Goal: Information Seeking & Learning: Learn about a topic

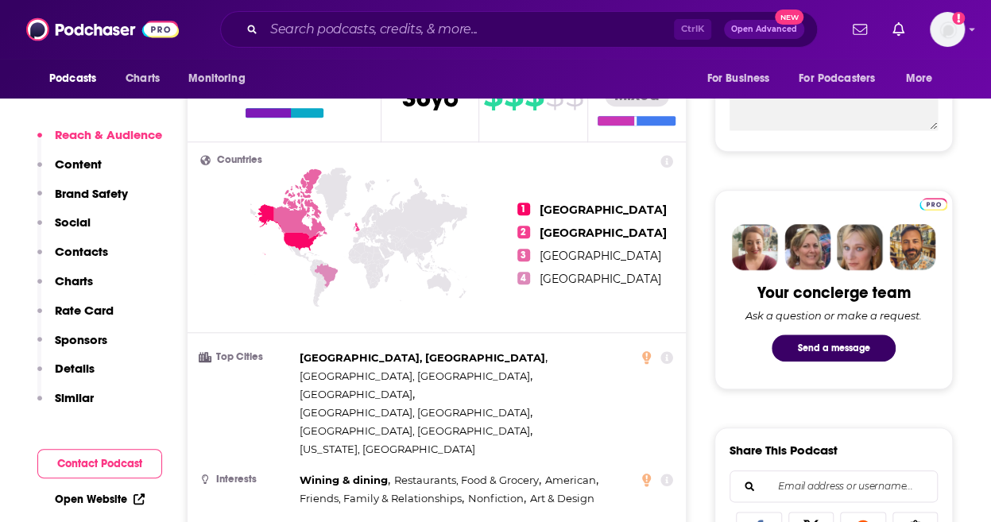
scroll to position [627, 0]
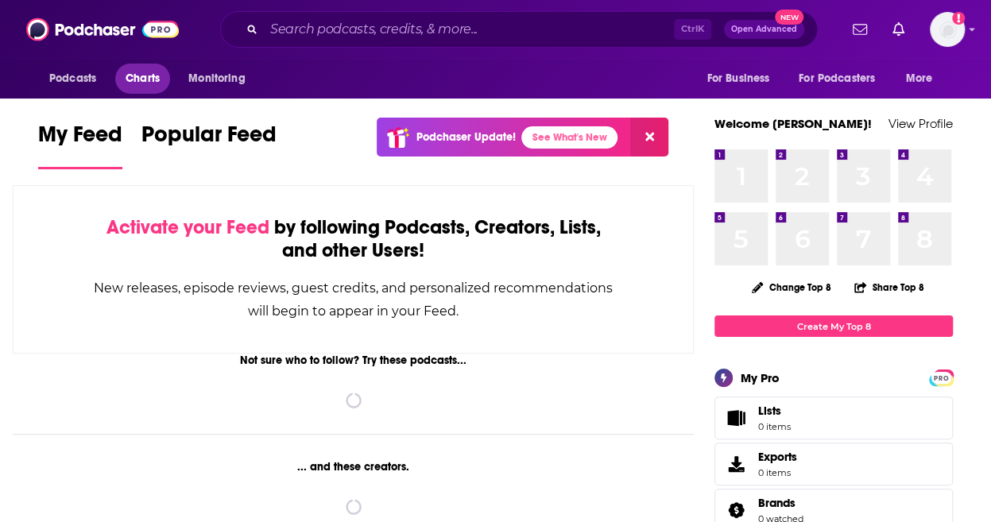
click at [140, 80] on span "Charts" at bounding box center [143, 79] width 34 height 22
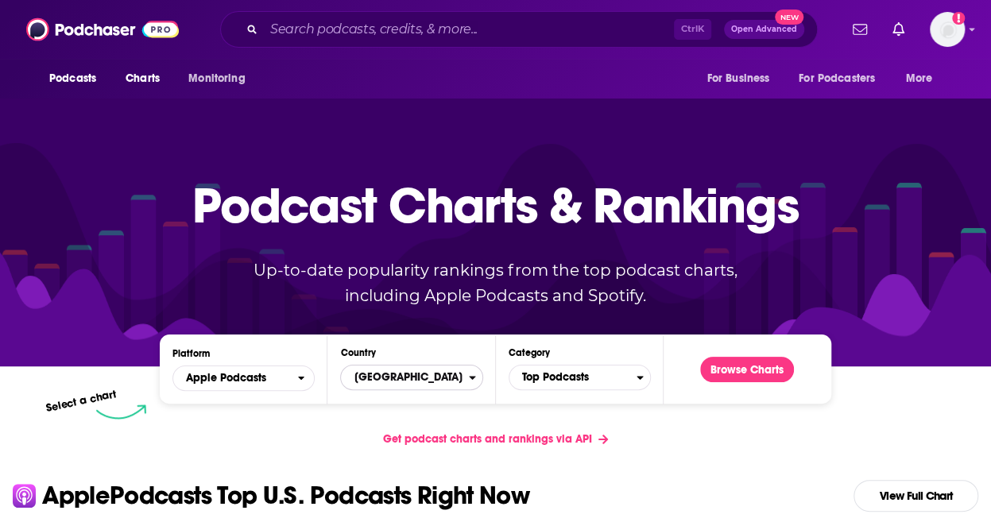
click at [360, 374] on span "[GEOGRAPHIC_DATA]" at bounding box center [404, 377] width 127 height 27
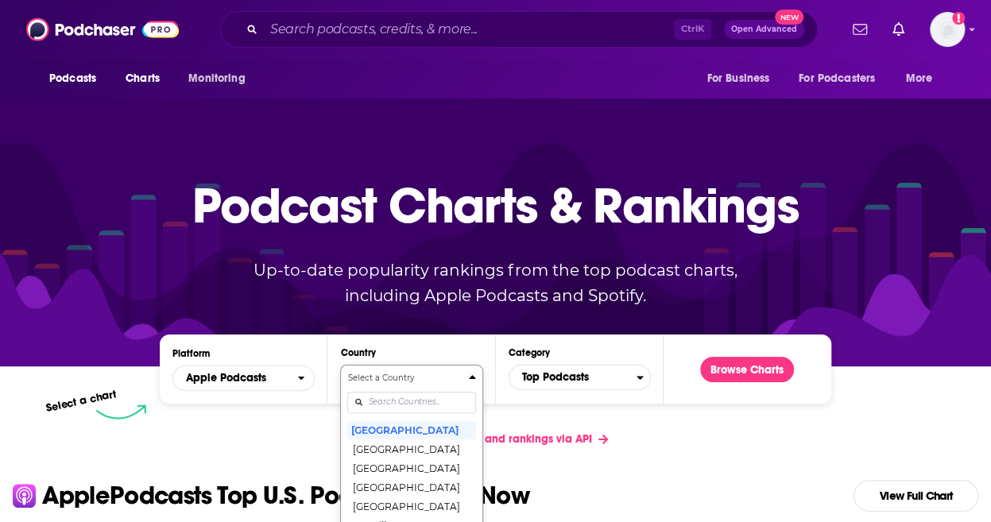
scroll to position [141, 0]
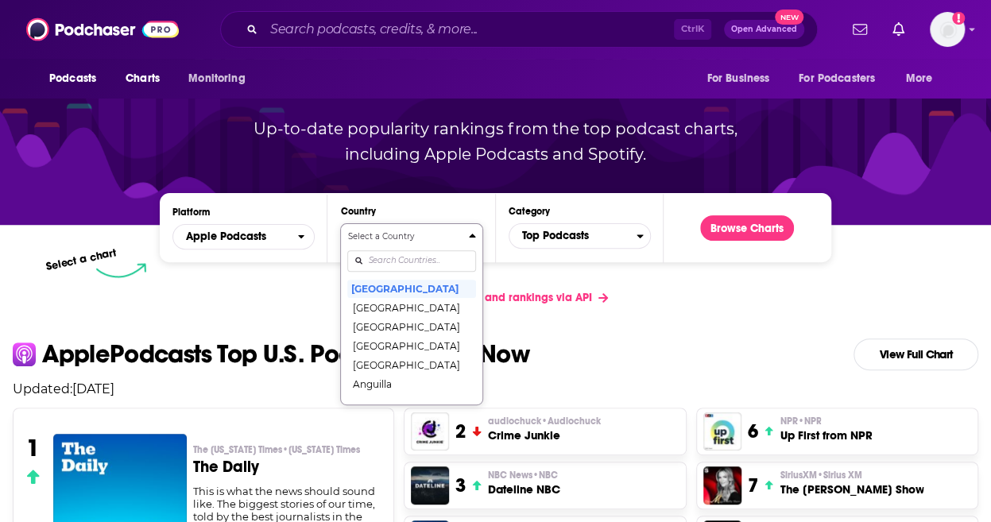
click at [381, 400] on button "Select a Country United States Afghanistan Albania Algeria Angola Anguilla Anti…" at bounding box center [411, 314] width 142 height 182
type input "uni"
click at [406, 333] on button "[GEOGRAPHIC_DATA]" at bounding box center [411, 326] width 128 height 19
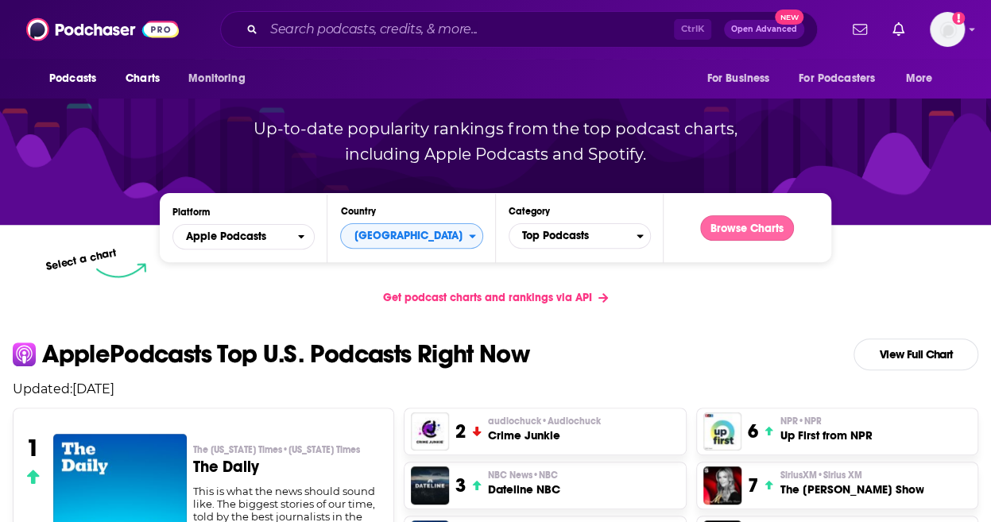
click at [725, 224] on button "Browse Charts" at bounding box center [747, 227] width 94 height 25
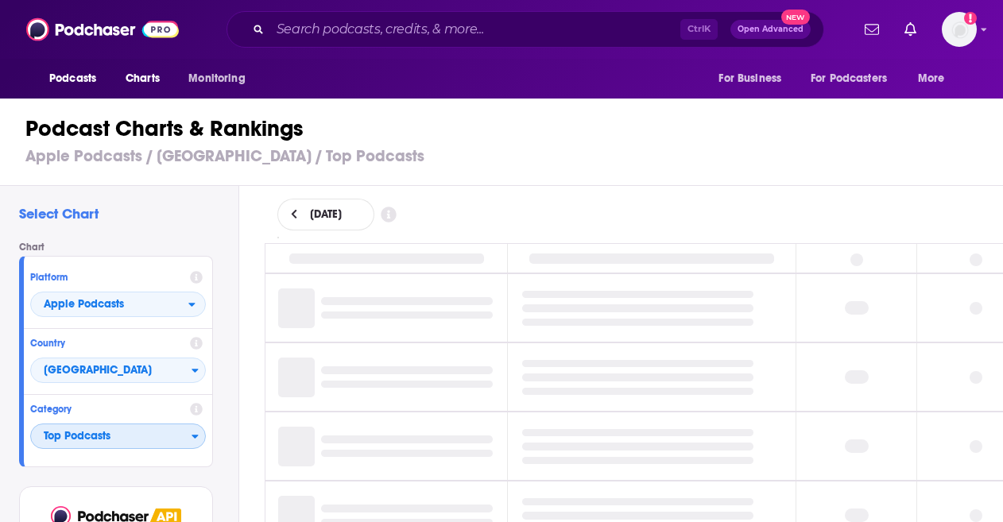
click at [162, 435] on span "Top Podcasts" at bounding box center [111, 436] width 160 height 27
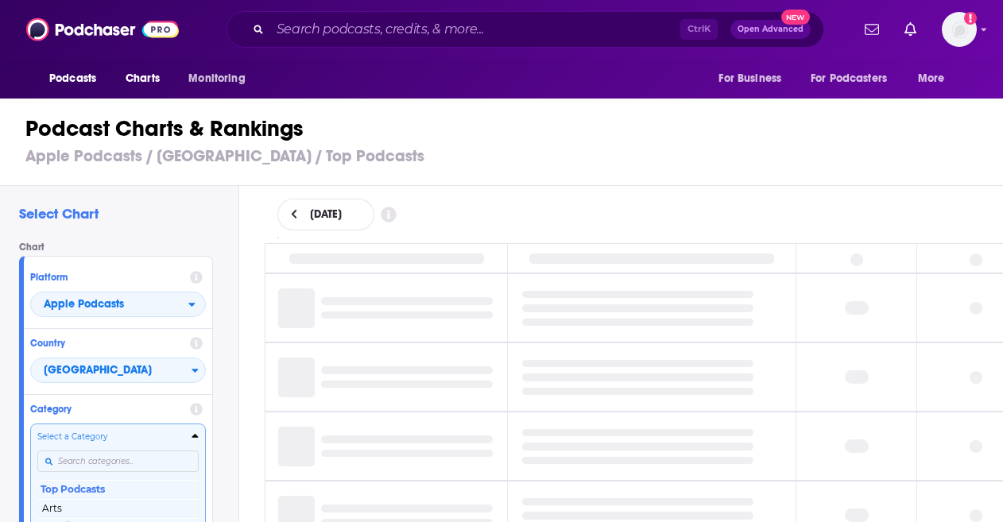
click at [153, 454] on input "Categories" at bounding box center [117, 460] width 161 height 21
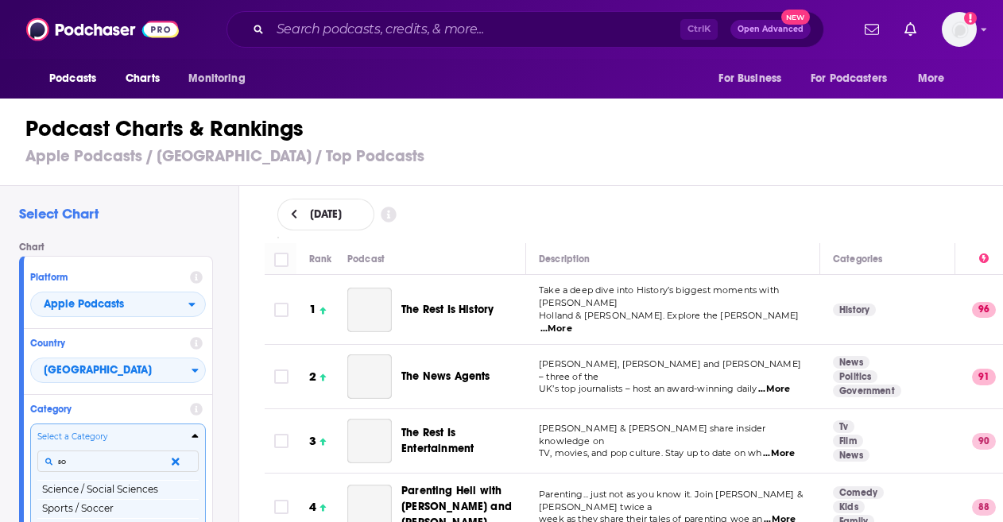
click at [153, 454] on div "Select a Category so Science / Social Sciences Sports / Soccer Society & Cultur…" at bounding box center [117, 504] width 161 height 146
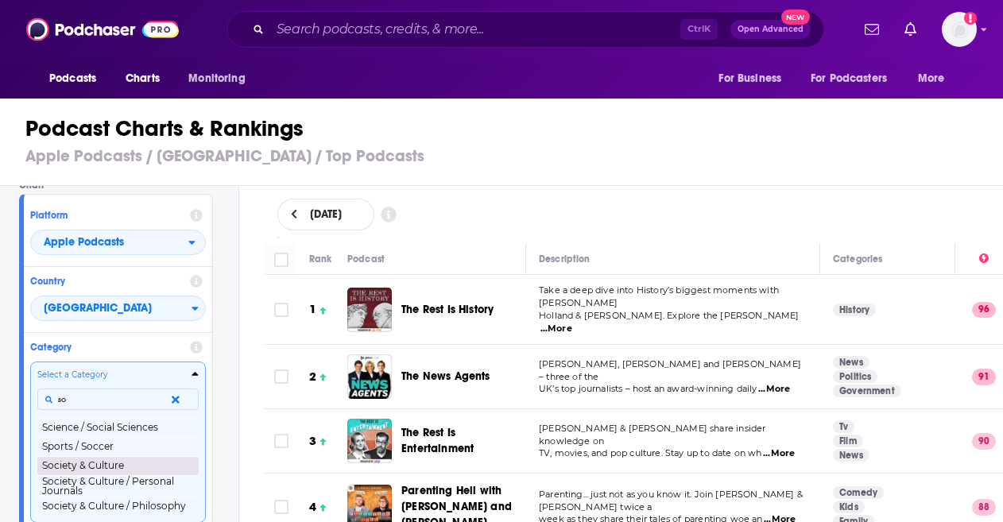
type input "so"
click at [116, 460] on button "Society & Culture" at bounding box center [117, 465] width 161 height 19
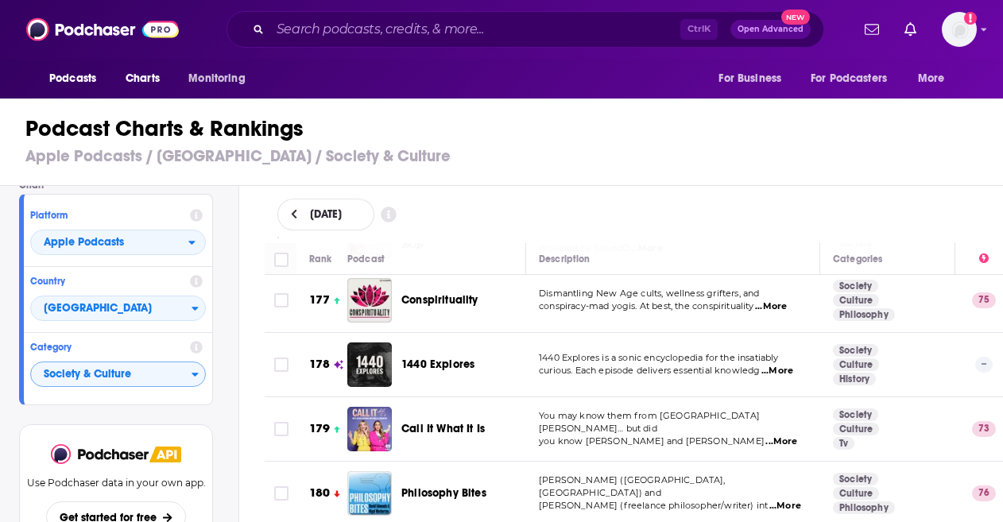
scroll to position [11420, 0]
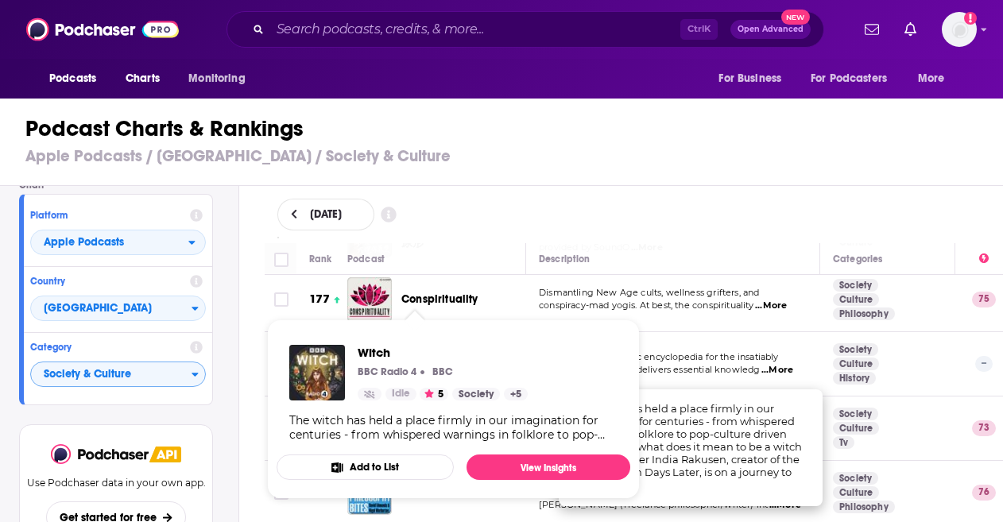
click at [424, 445] on div "Witch BBC Radio 4 BBC Idle 5 Society + 5 The witch has held a place firmly in o…" at bounding box center [453, 393] width 354 height 122
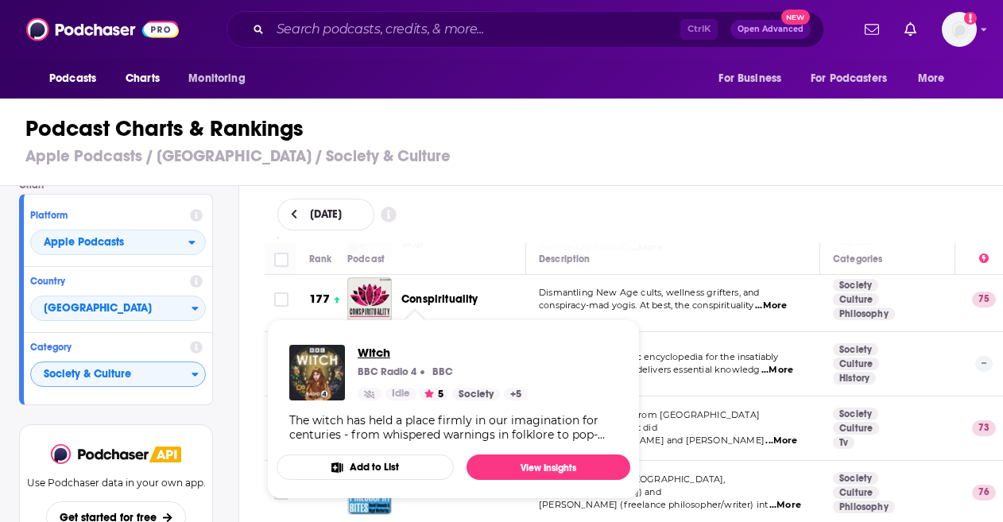
click at [381, 357] on span "Witch" at bounding box center [443, 352] width 170 height 15
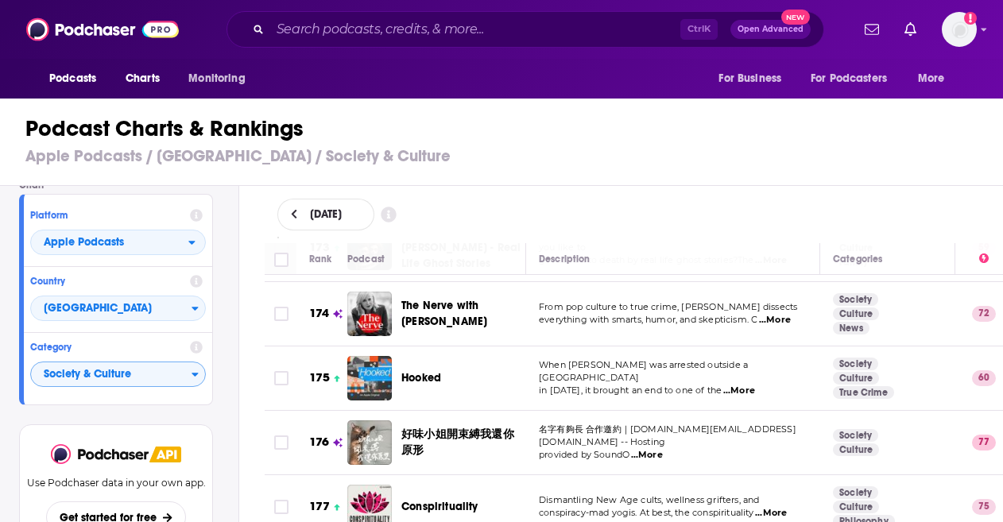
scroll to position [11211, 0]
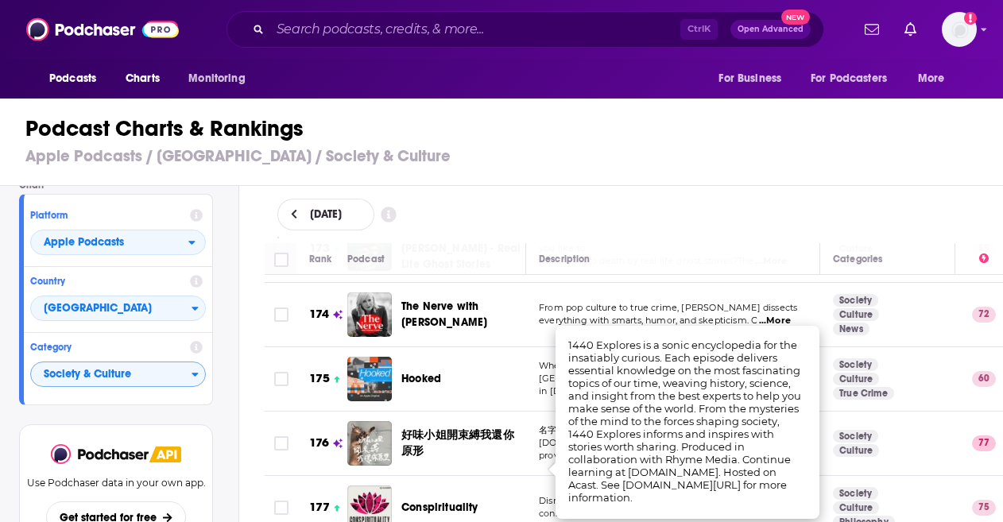
click at [594, 169] on div "Podcast Charts & Rankings Apple Podcasts / United Kingdom / Society & Culture" at bounding box center [508, 140] width 1016 height 91
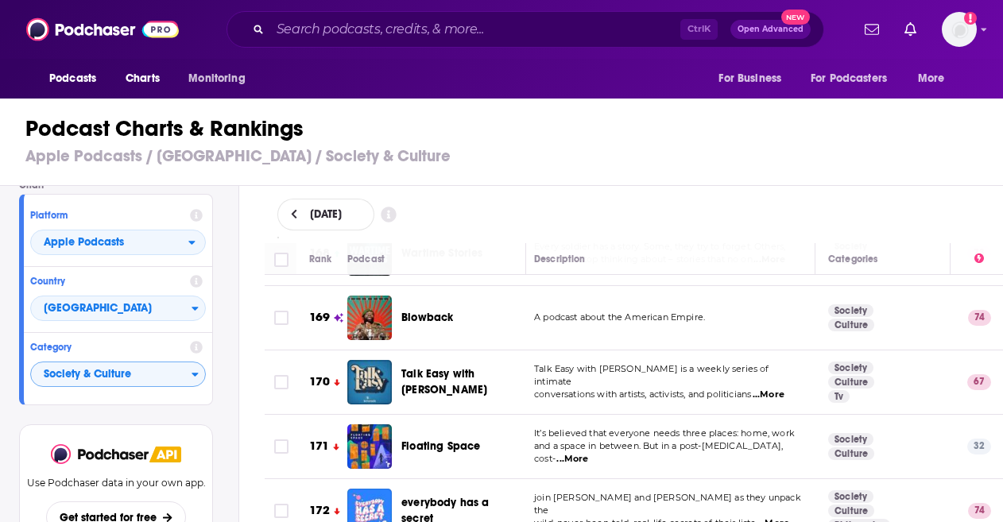
scroll to position [10883, 5]
click at [777, 517] on span "...More" at bounding box center [773, 523] width 32 height 13
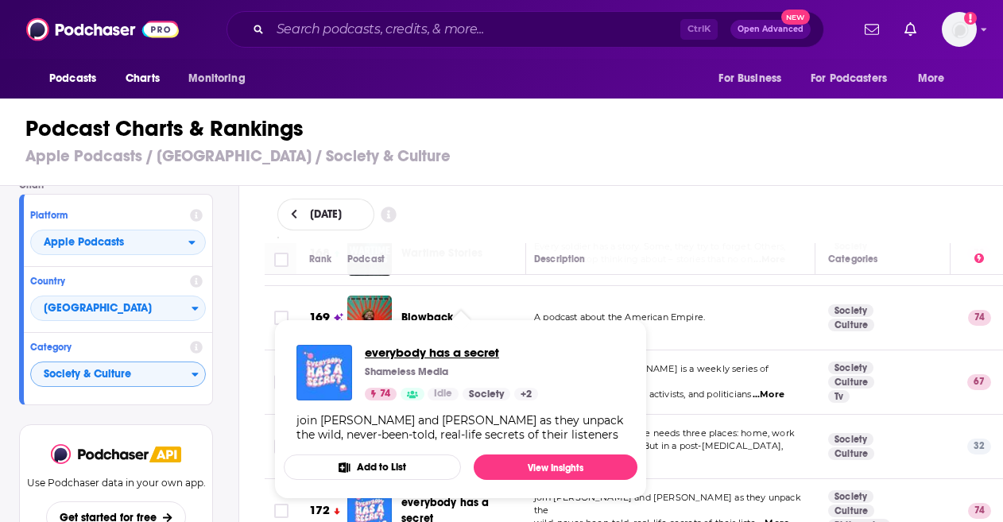
click at [424, 350] on span "everybody has a secret" at bounding box center [451, 352] width 173 height 15
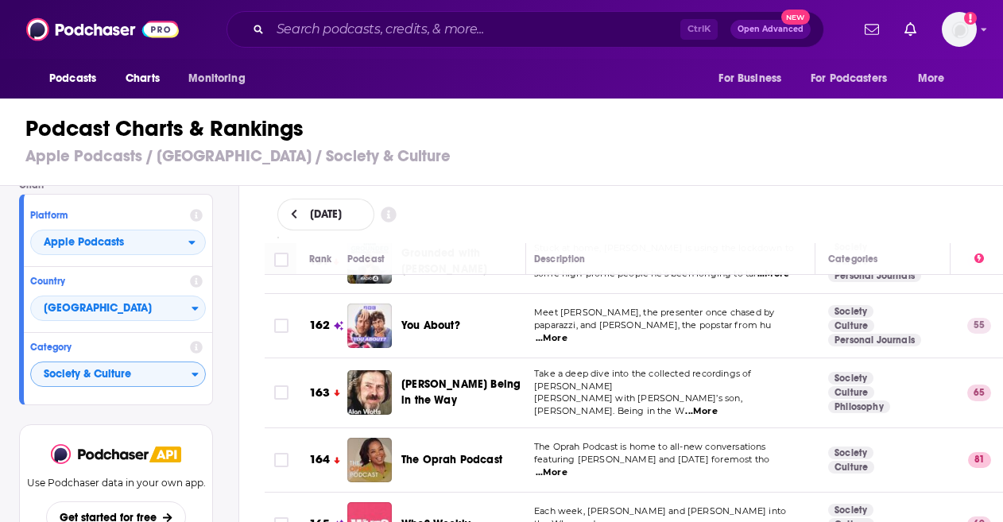
scroll to position [10420, 5]
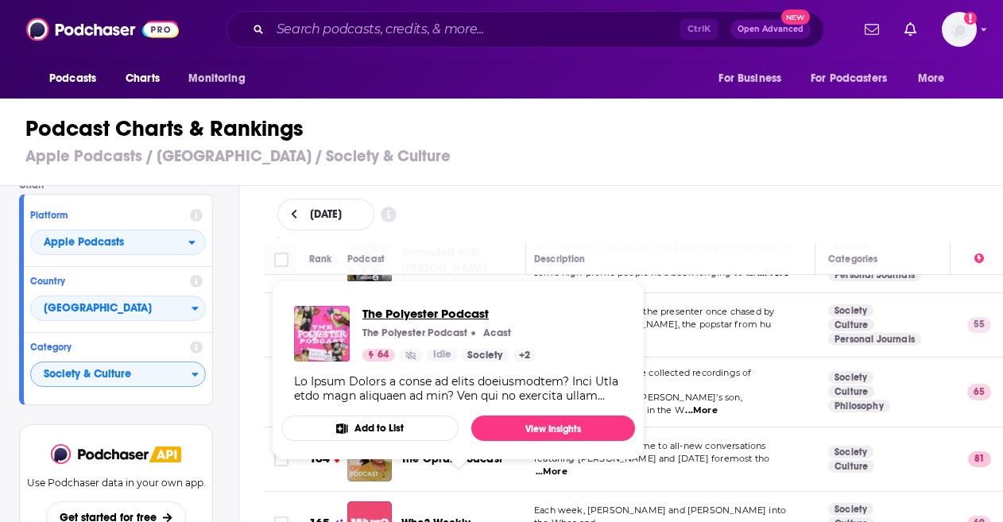
click at [456, 315] on span "The Polyester Podcast" at bounding box center [449, 313] width 174 height 15
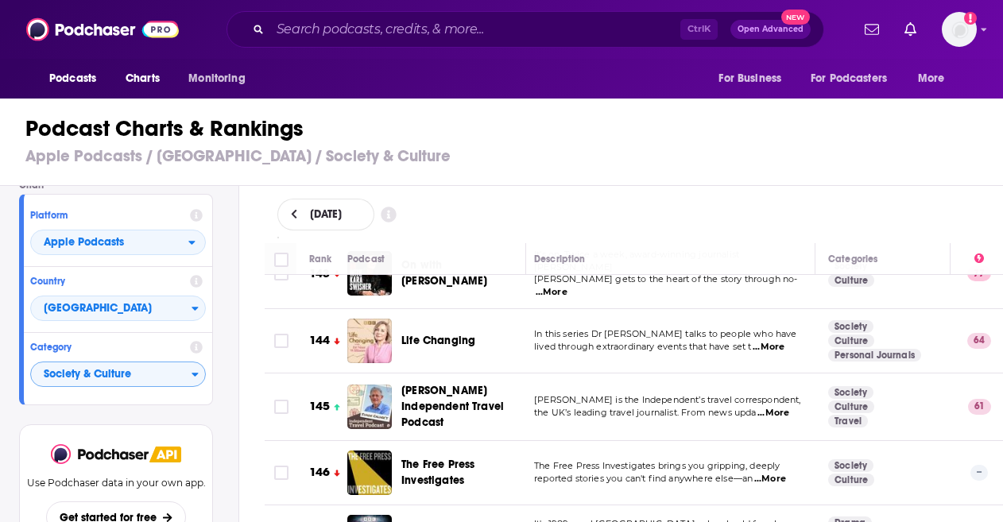
scroll to position [9236, 5]
click at [586, 149] on h3 "Apple Podcasts / United Kingdom / Society & Culture" at bounding box center [507, 156] width 965 height 20
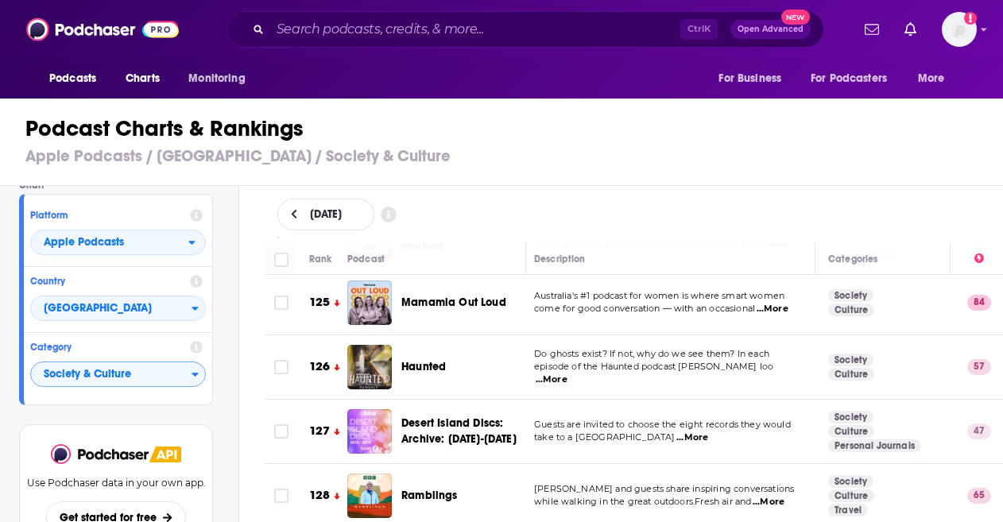
scroll to position [8035, 5]
click at [173, 379] on span "Society & Culture" at bounding box center [111, 375] width 160 height 27
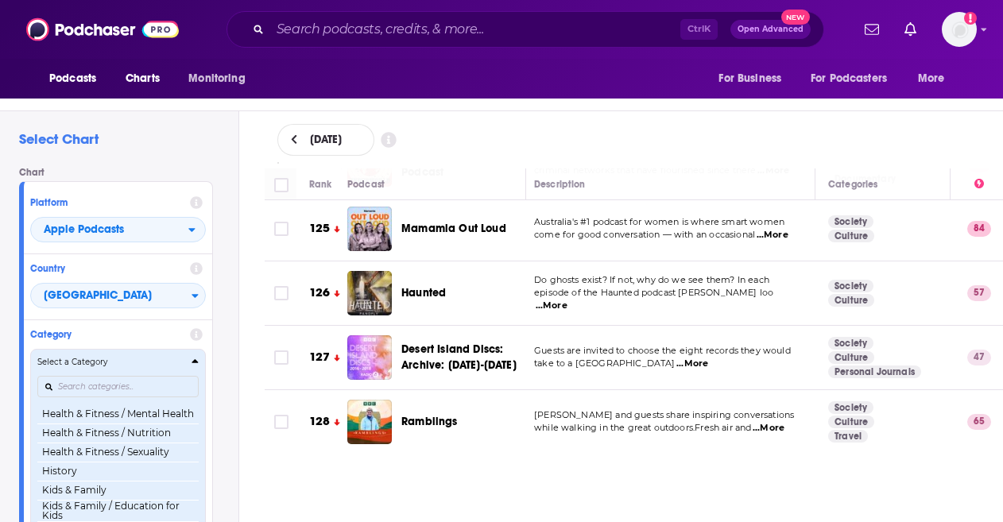
scroll to position [634, 0]
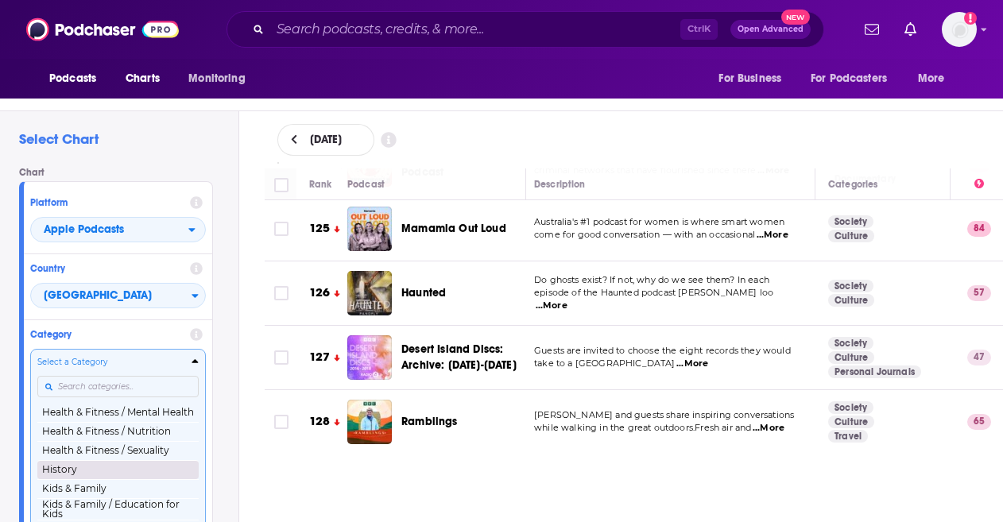
click at [105, 466] on button "History" at bounding box center [117, 469] width 161 height 19
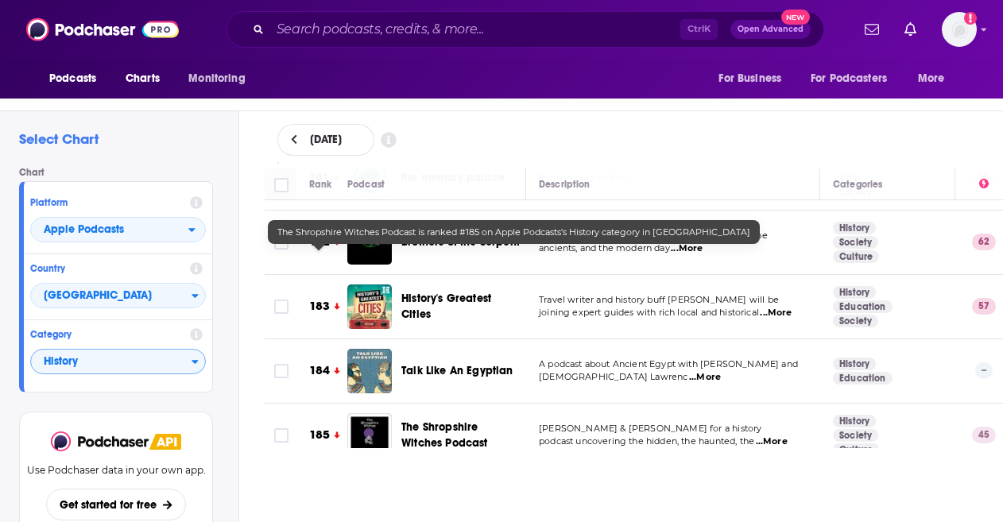
scroll to position [11998, 0]
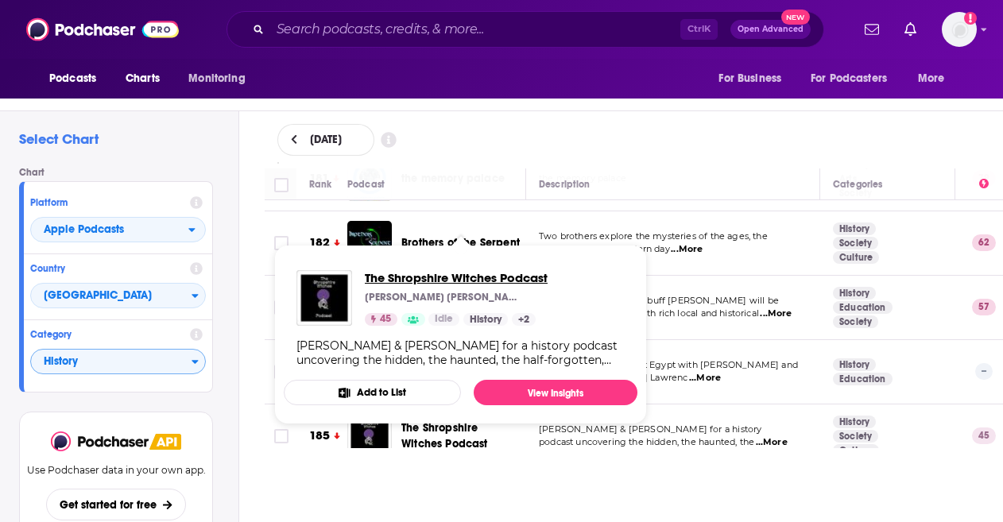
click at [410, 280] on span "The Shropshire Witches Podcast" at bounding box center [456, 277] width 183 height 15
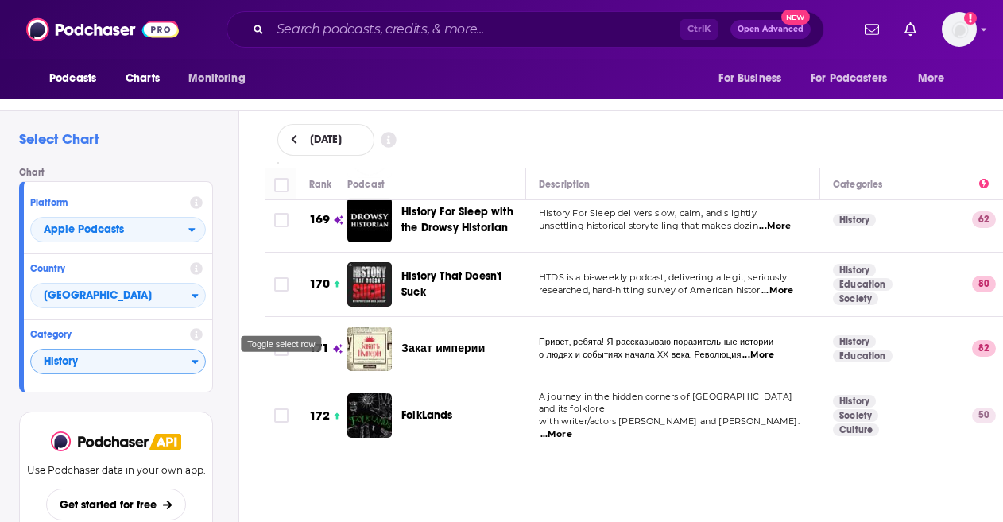
scroll to position [11153, 0]
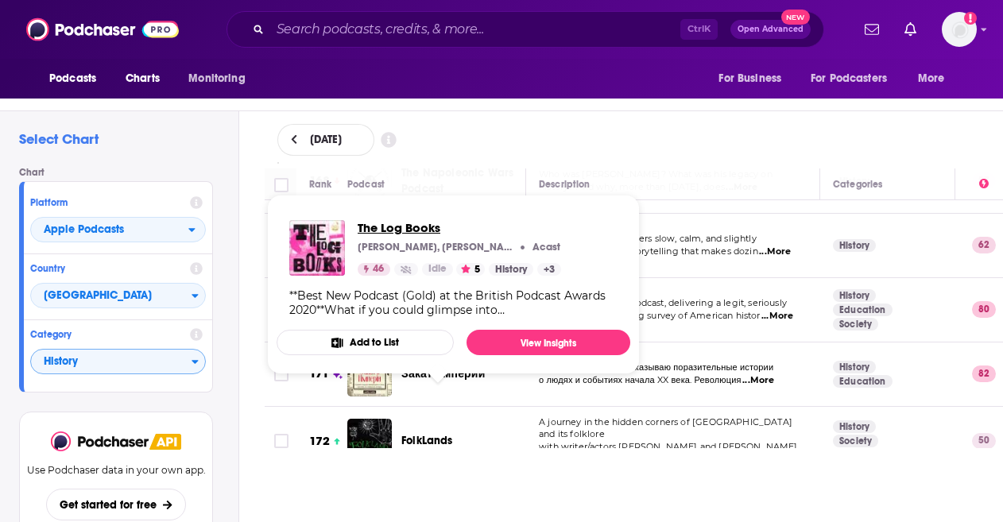
click at [421, 224] on span "The Log Books" at bounding box center [459, 227] width 203 height 15
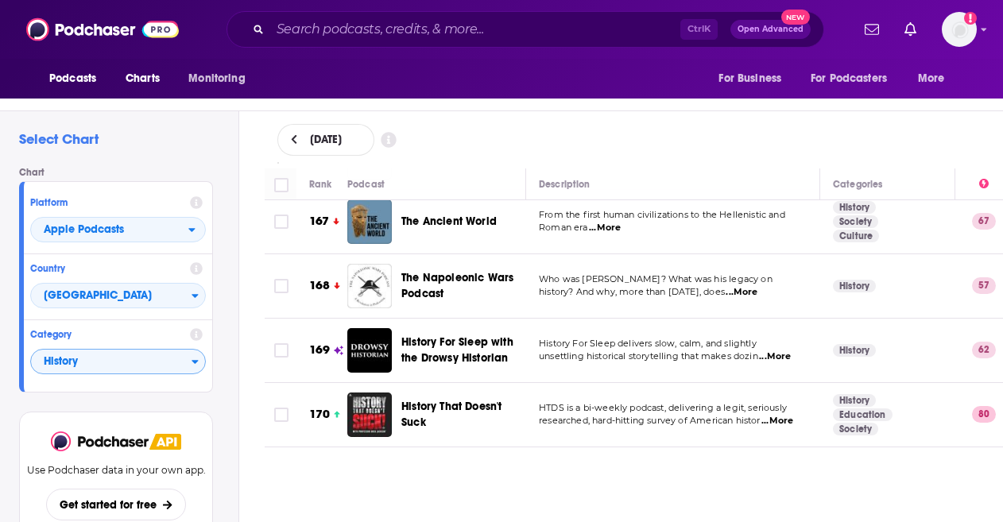
scroll to position [11045, 0]
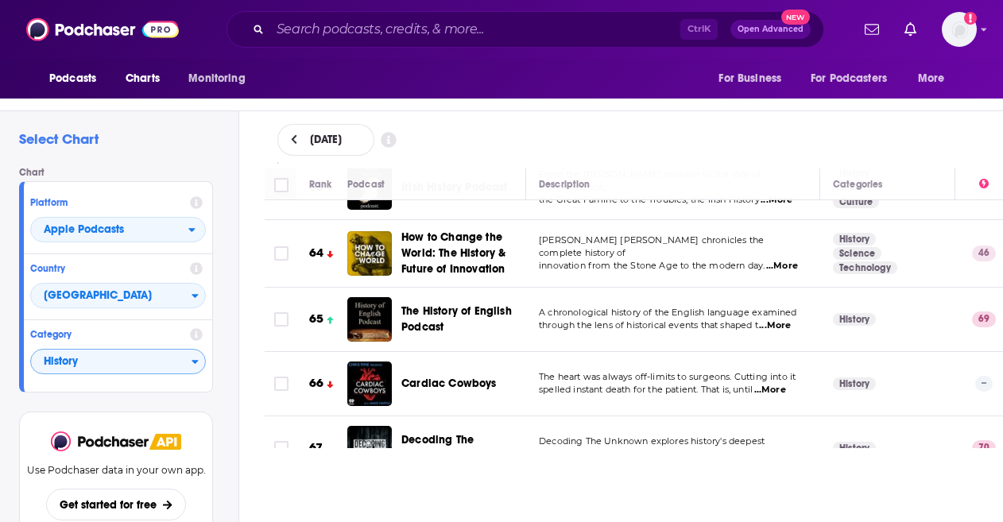
scroll to position [4165, 0]
click at [775, 449] on span "...More" at bounding box center [776, 455] width 32 height 13
click at [227, 301] on div "Select Chart Chart Platform Apple Podcasts Country United Kingdom Category Hist…" at bounding box center [119, 324] width 238 height 426
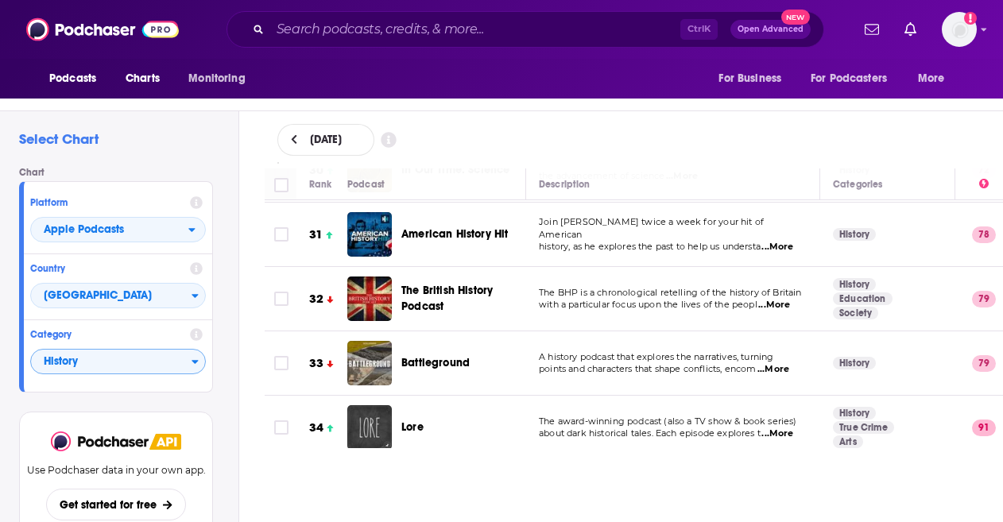
scroll to position [1947, 0]
click at [782, 427] on span "...More" at bounding box center [777, 433] width 32 height 13
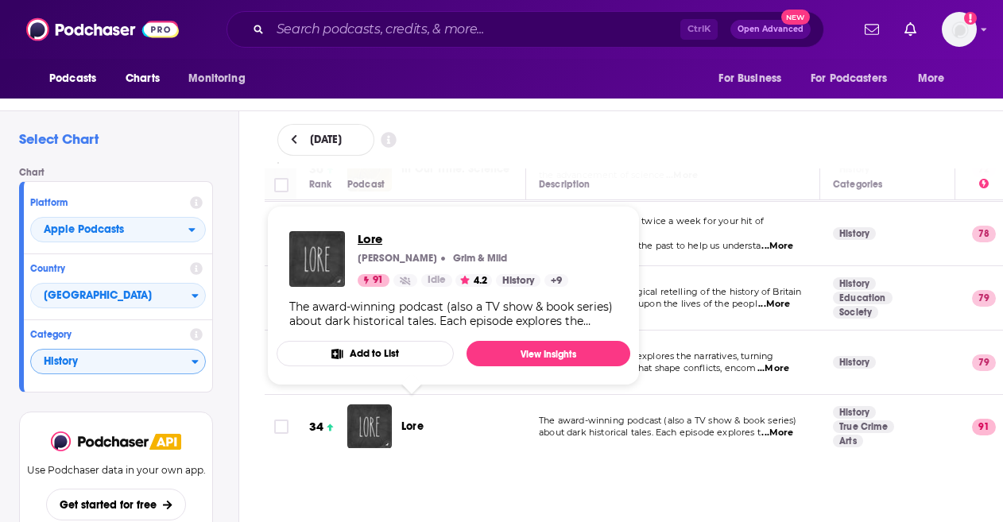
click at [373, 233] on span "Lore" at bounding box center [463, 238] width 211 height 15
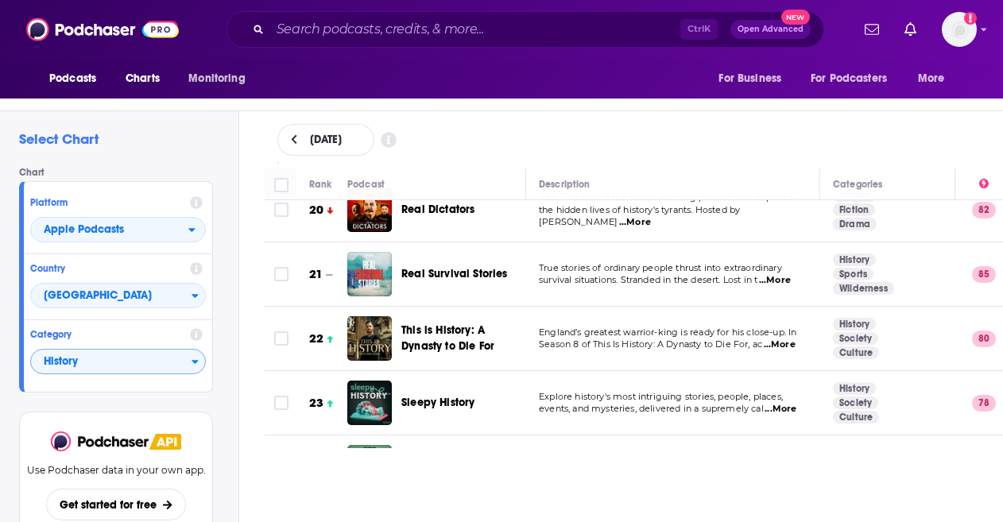
scroll to position [1259, 0]
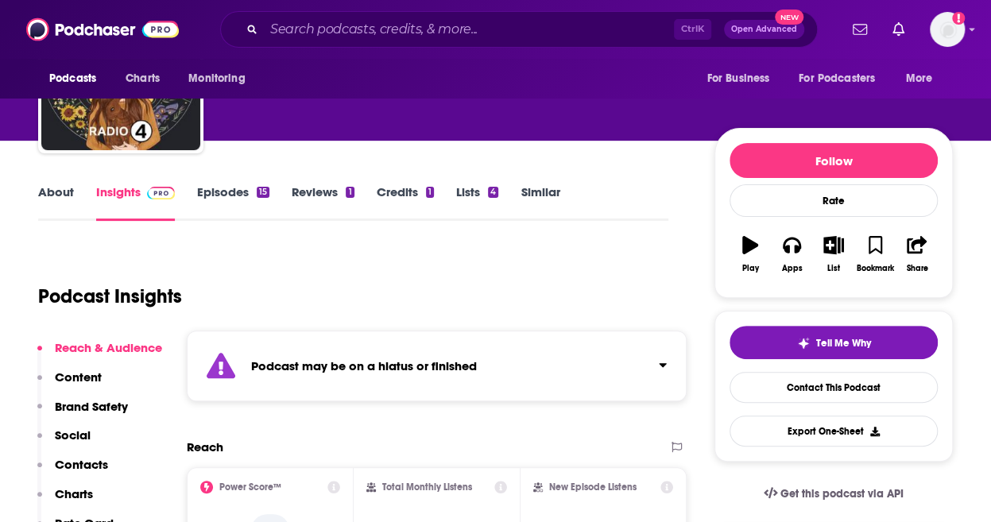
scroll to position [90, 0]
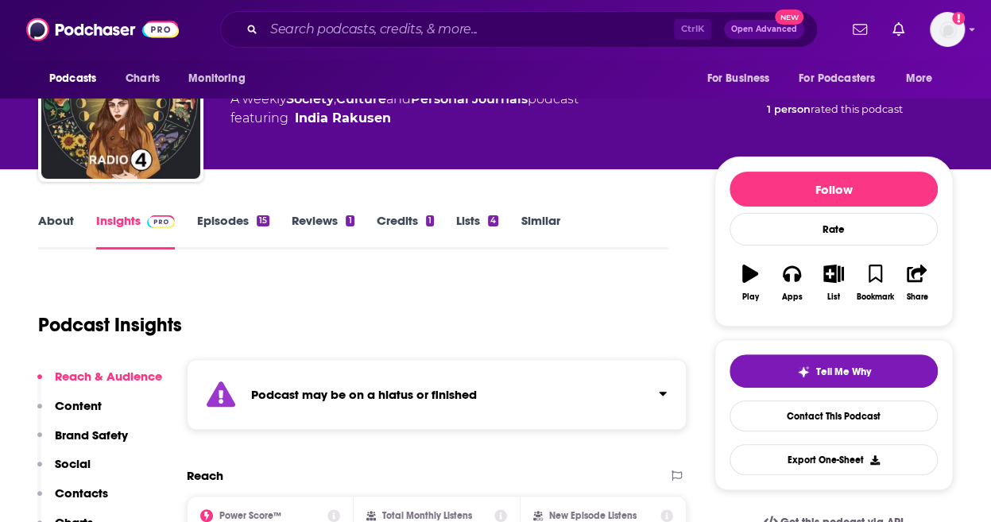
click at [60, 222] on link "About" at bounding box center [56, 231] width 36 height 37
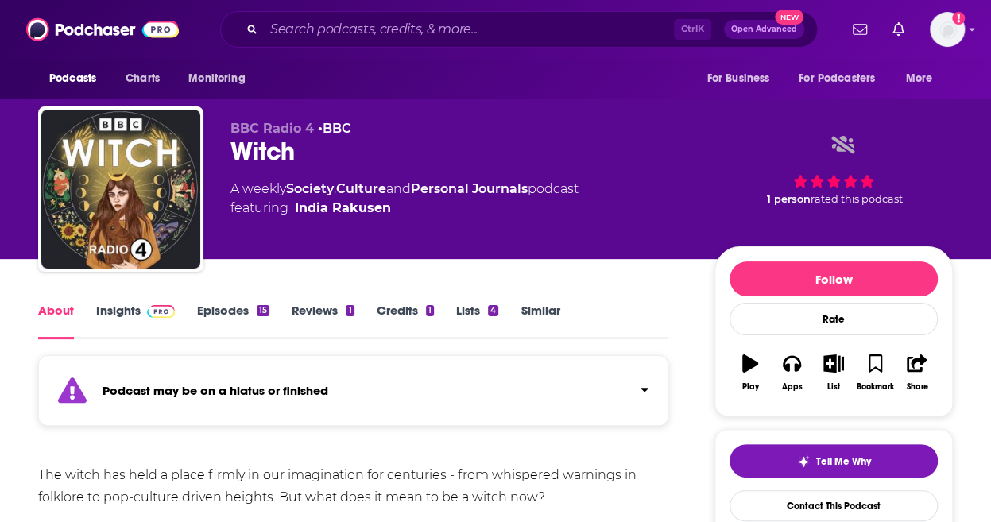
click at [251, 327] on link "Episodes 15" at bounding box center [233, 321] width 72 height 37
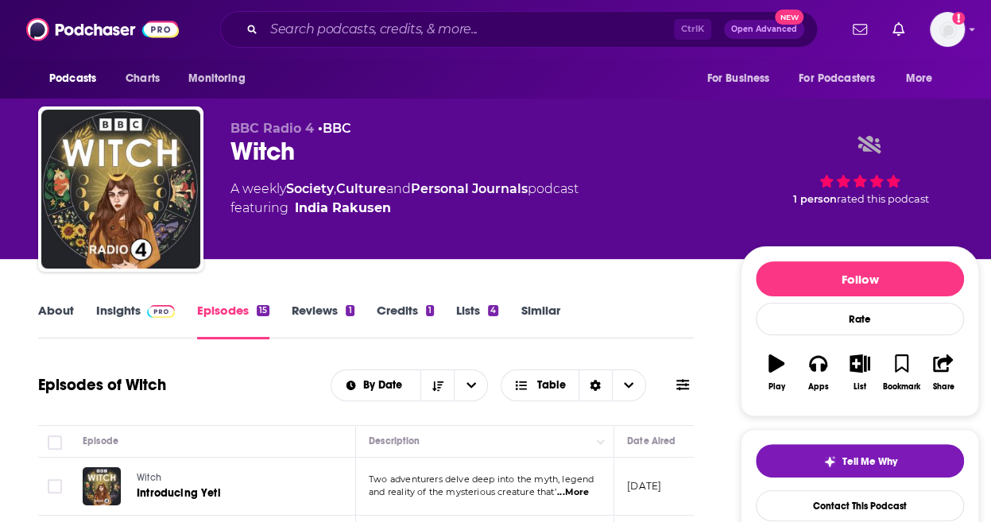
click at [563, 122] on p "BBC Radio 4 • BBC" at bounding box center [472, 128] width 485 height 15
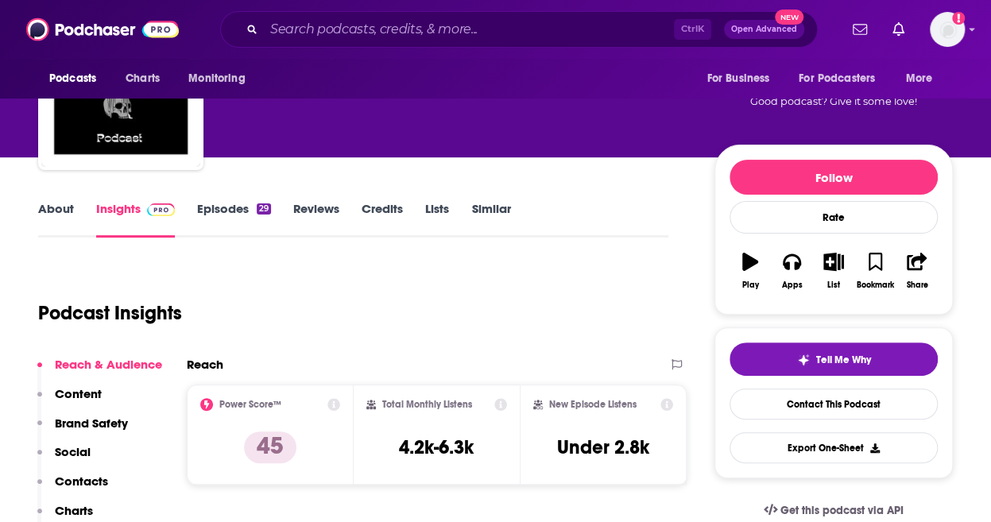
scroll to position [104, 0]
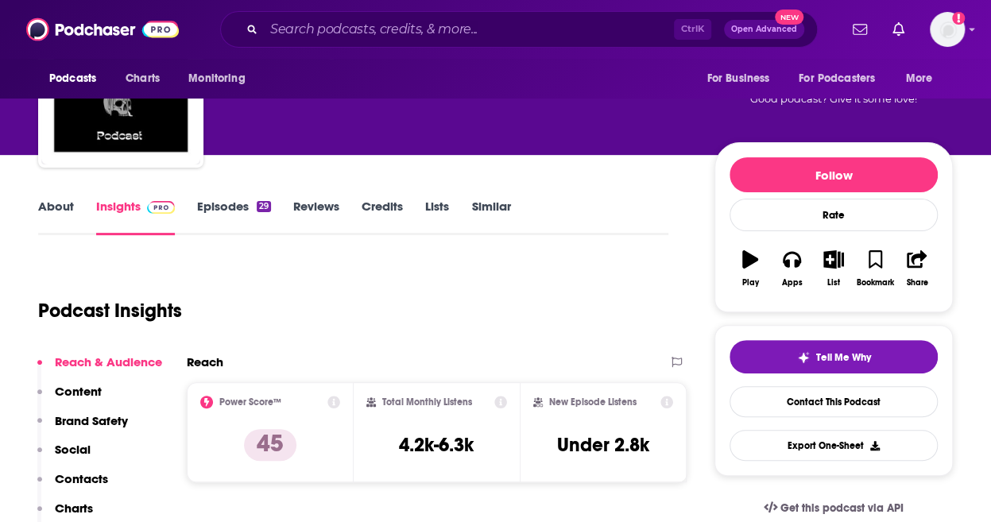
click at [238, 210] on link "Episodes 29" at bounding box center [234, 217] width 74 height 37
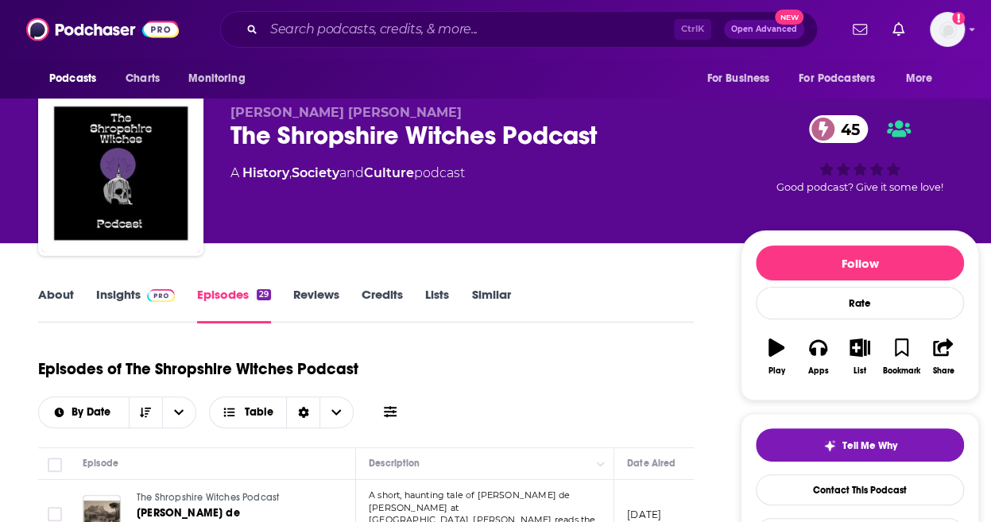
scroll to position [6, 0]
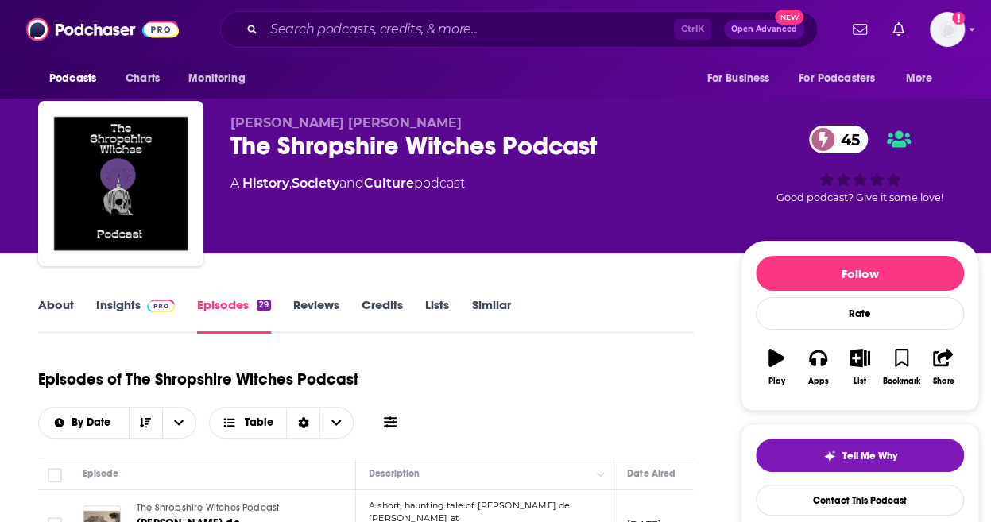
click at [41, 312] on link "About" at bounding box center [56, 315] width 36 height 37
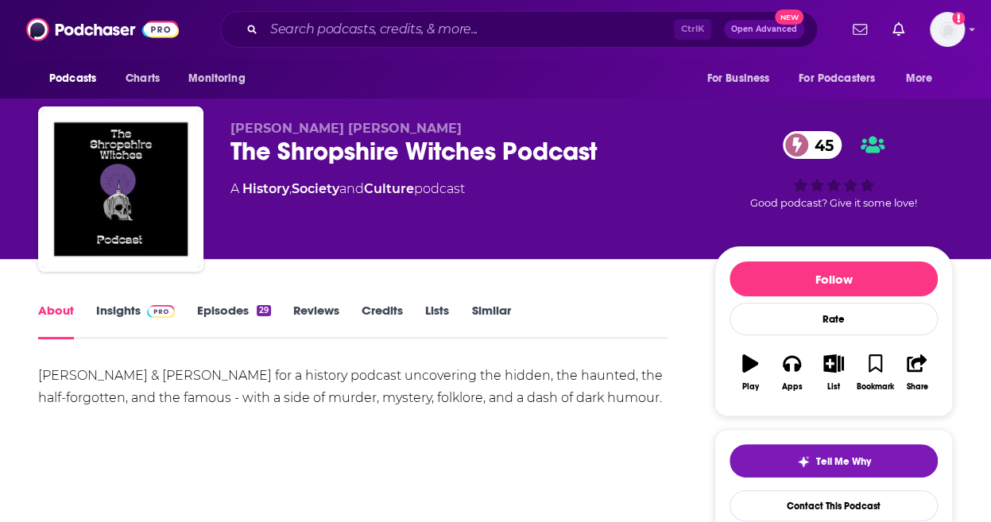
click at [326, 476] on div "Join Alix Chidley-Uttley & Amy Boucher for a history podcast uncovering the hid…" at bounding box center [353, 420] width 630 height 111
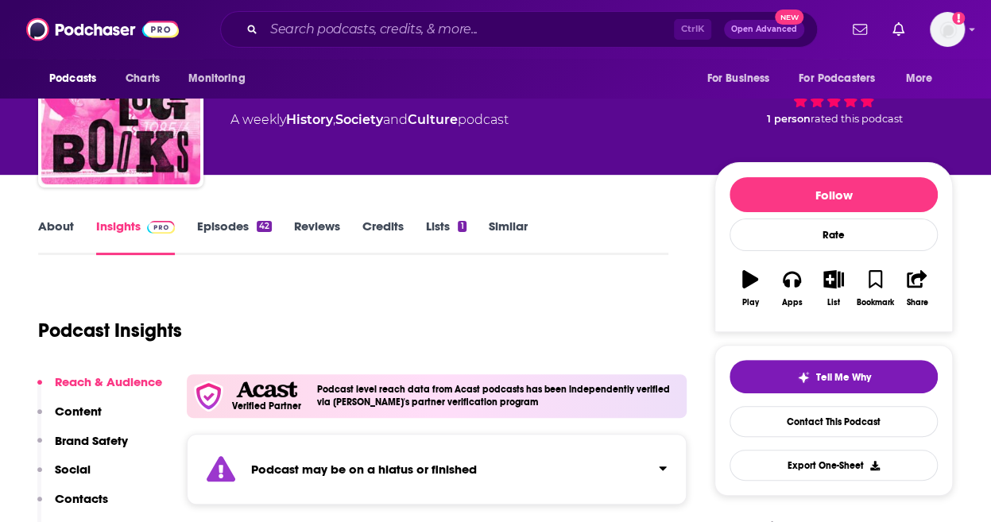
scroll to position [173, 0]
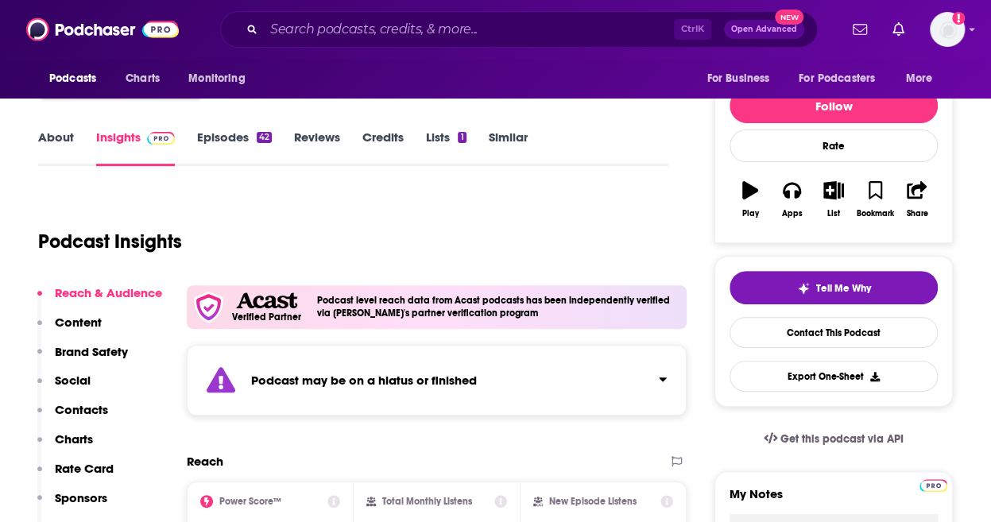
click at [258, 149] on link "Episodes 42" at bounding box center [234, 148] width 75 height 37
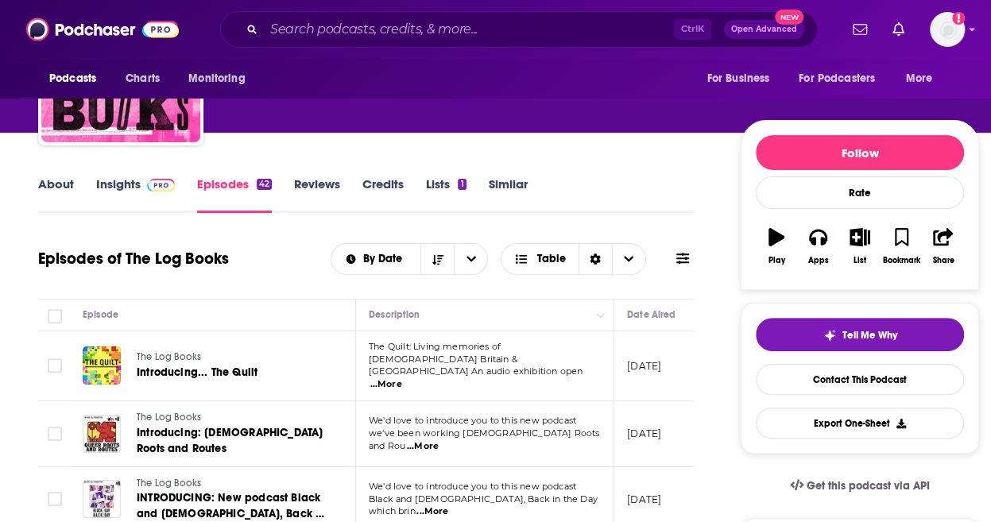
scroll to position [127, 0]
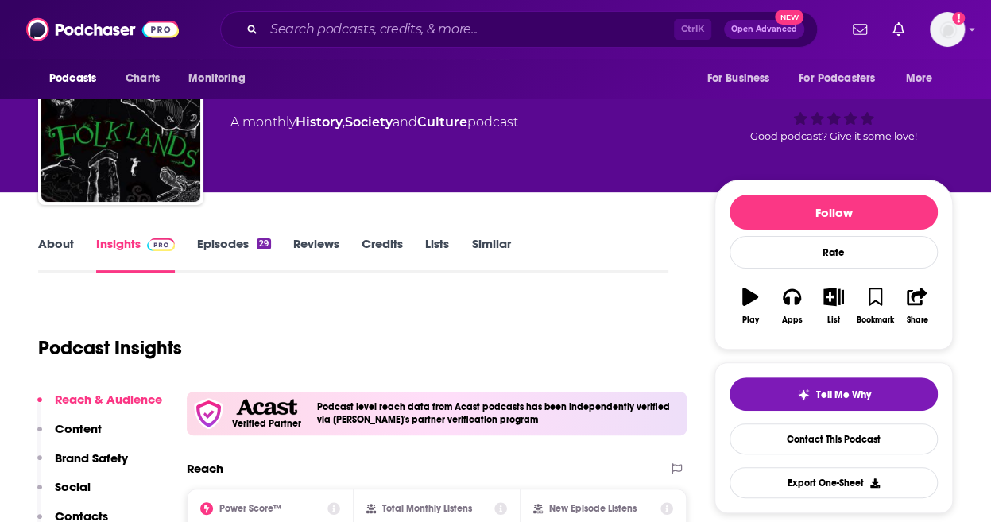
scroll to position [59, 0]
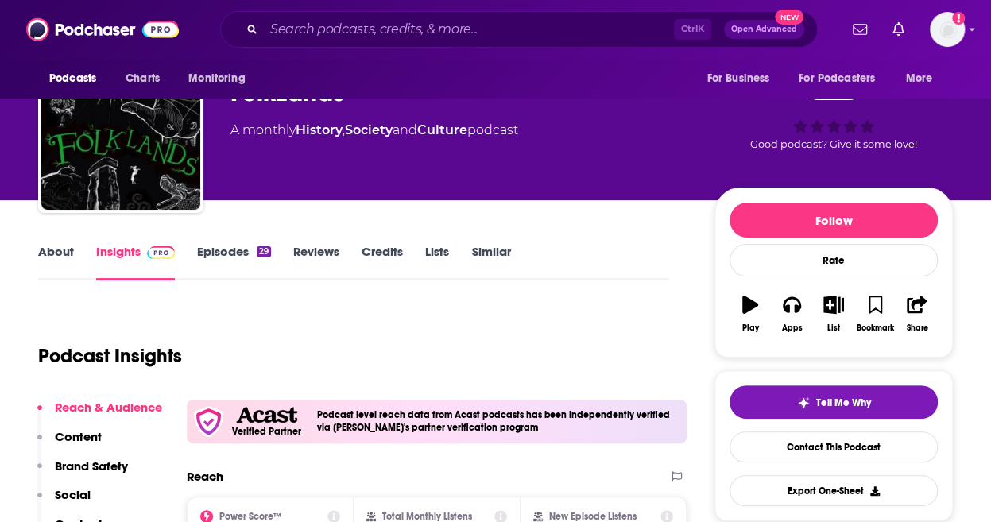
click at [245, 245] on link "Episodes 29" at bounding box center [234, 262] width 74 height 37
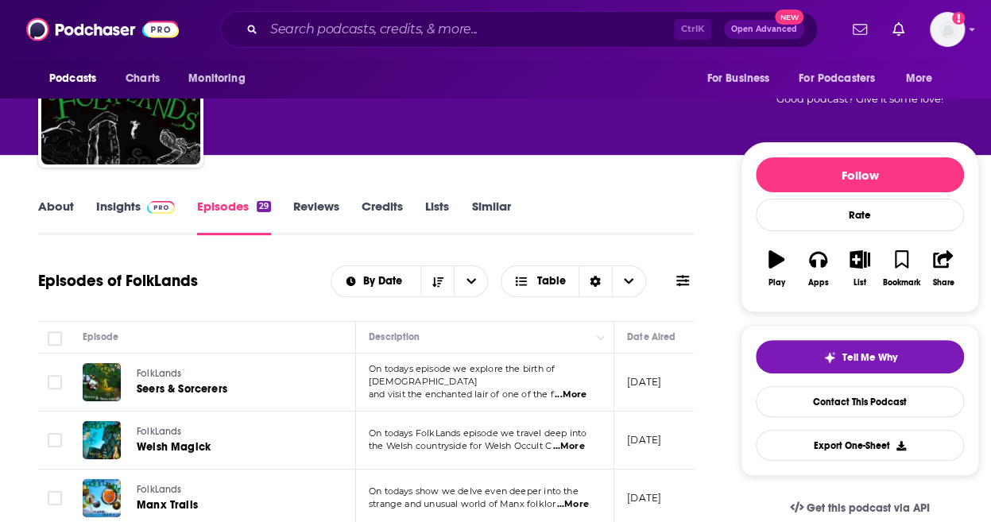
scroll to position [0, 29]
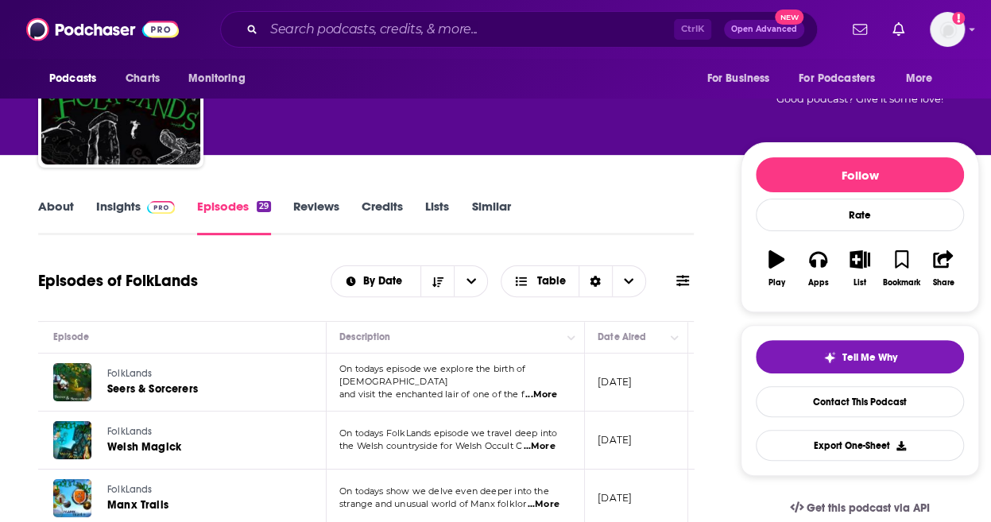
click at [51, 208] on link "About" at bounding box center [56, 217] width 36 height 37
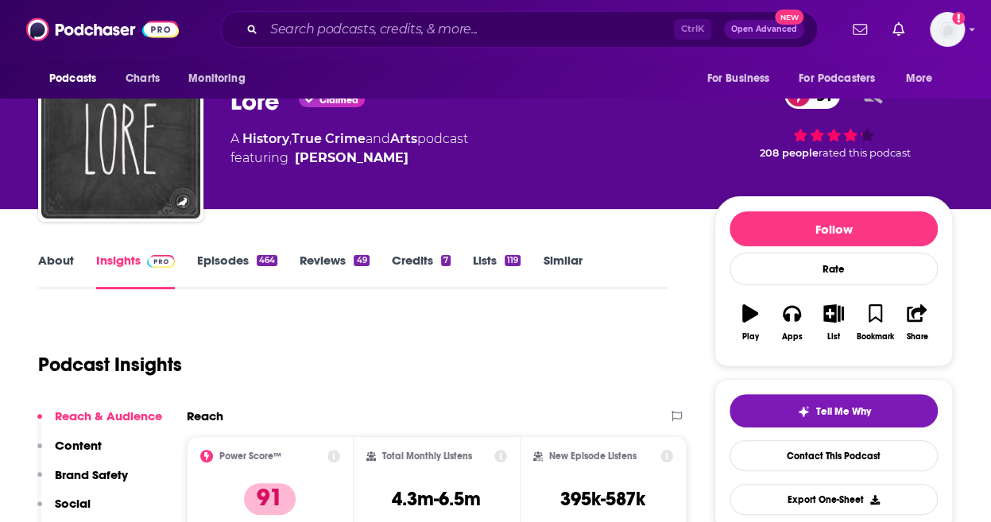
scroll to position [48, 0]
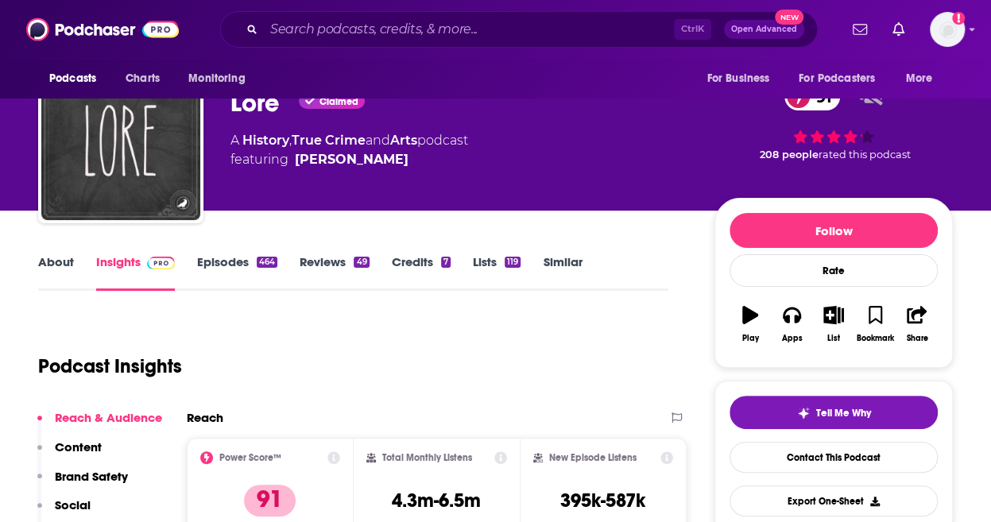
click at [224, 277] on link "Episodes 464" at bounding box center [237, 272] width 80 height 37
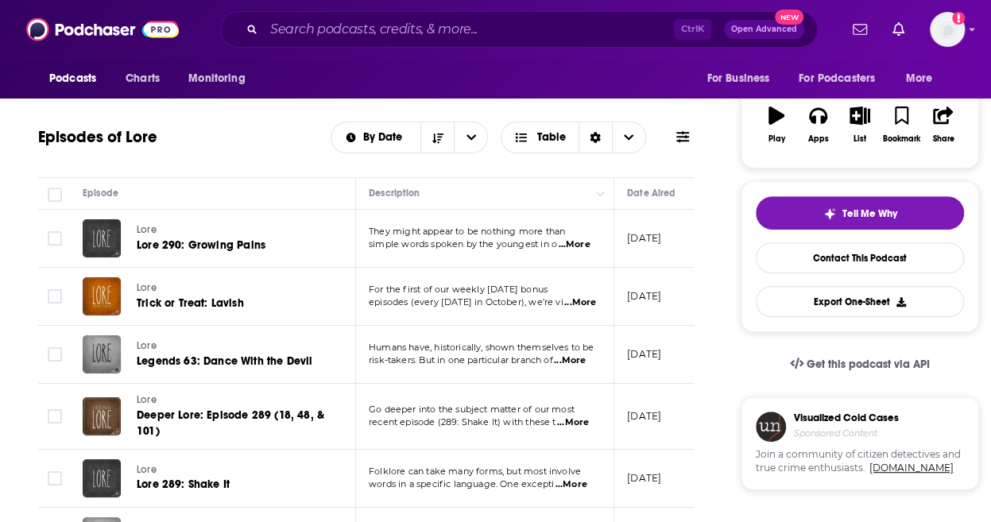
scroll to position [329, 0]
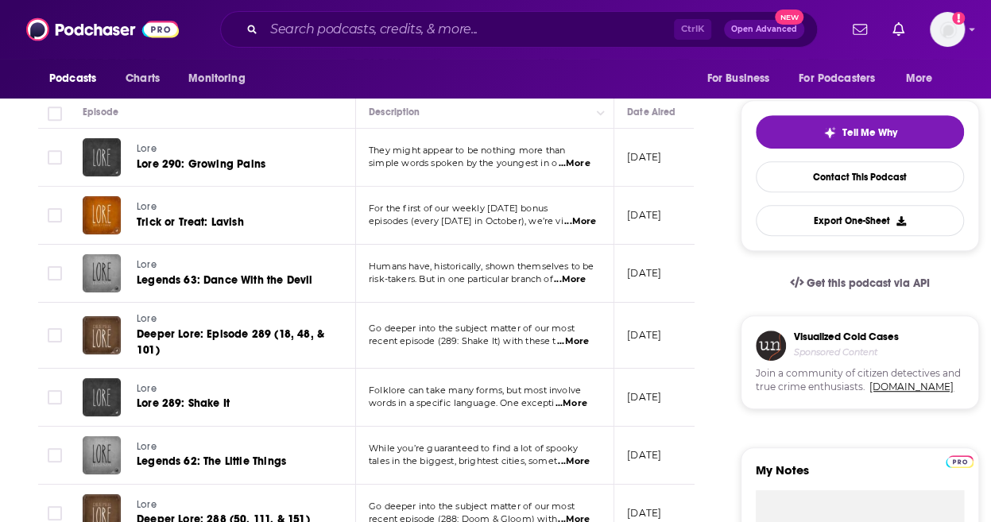
click at [570, 280] on span "...More" at bounding box center [570, 279] width 32 height 13
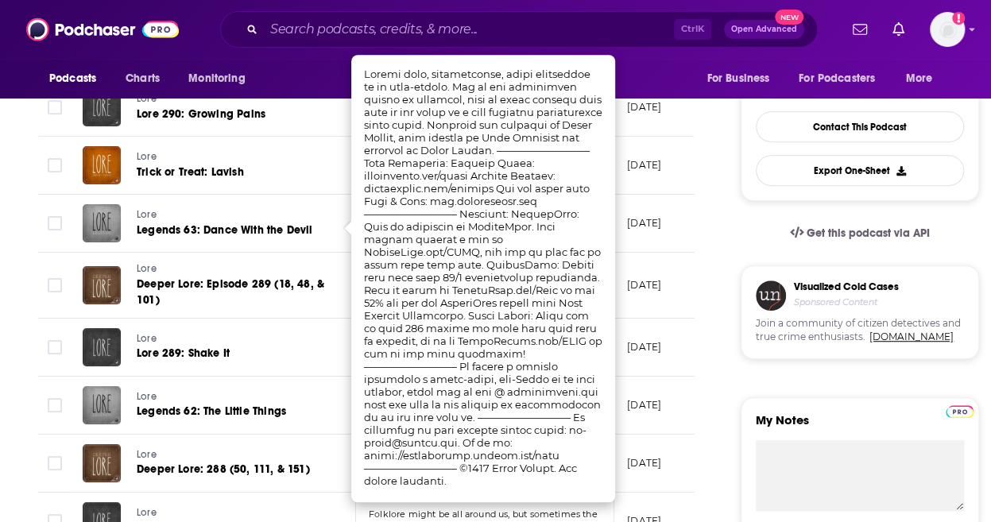
scroll to position [380, 0]
